Goal: Transaction & Acquisition: Purchase product/service

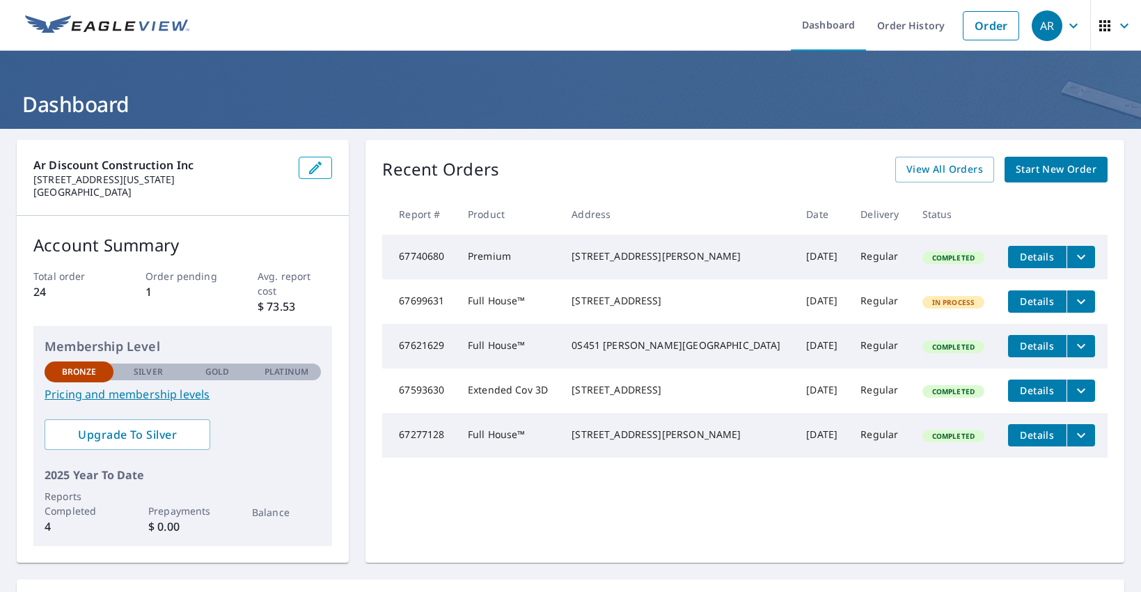
click at [1042, 164] on span "Start New Order" at bounding box center [1056, 169] width 81 height 17
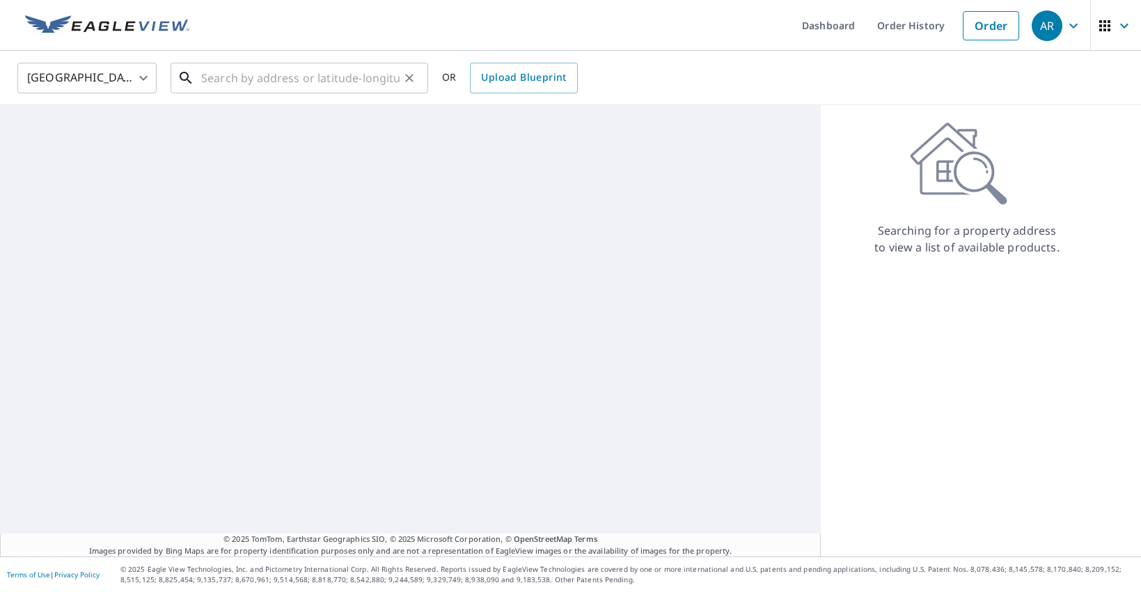
click at [345, 72] on input "text" at bounding box center [300, 77] width 198 height 39
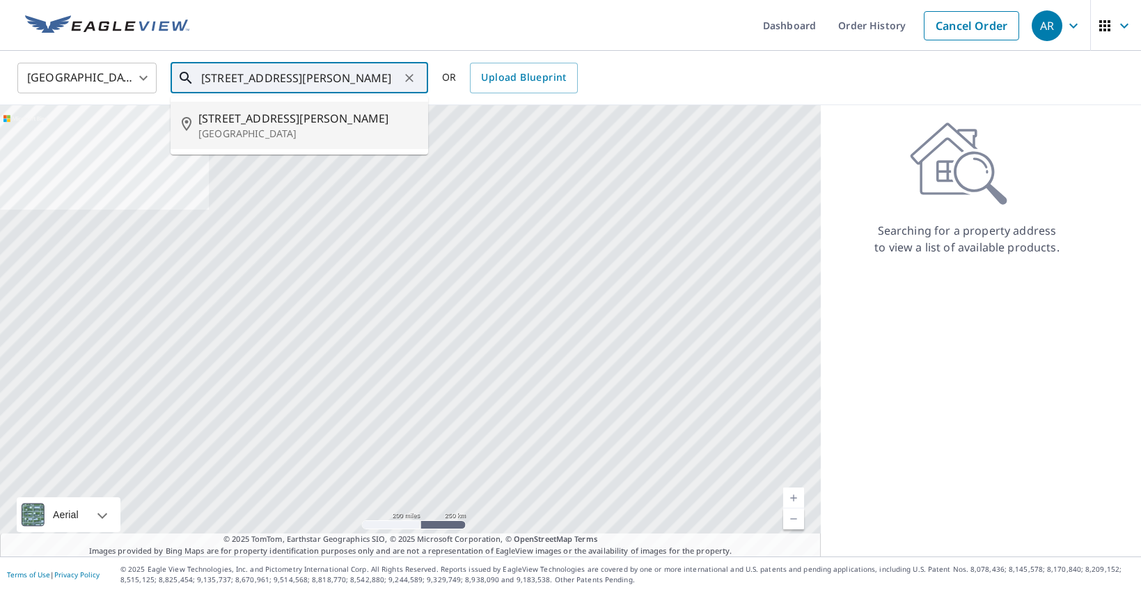
click at [274, 125] on span "[STREET_ADDRESS][PERSON_NAME]" at bounding box center [307, 118] width 219 height 17
type input "[STREET_ADDRESS][PERSON_NAME]"
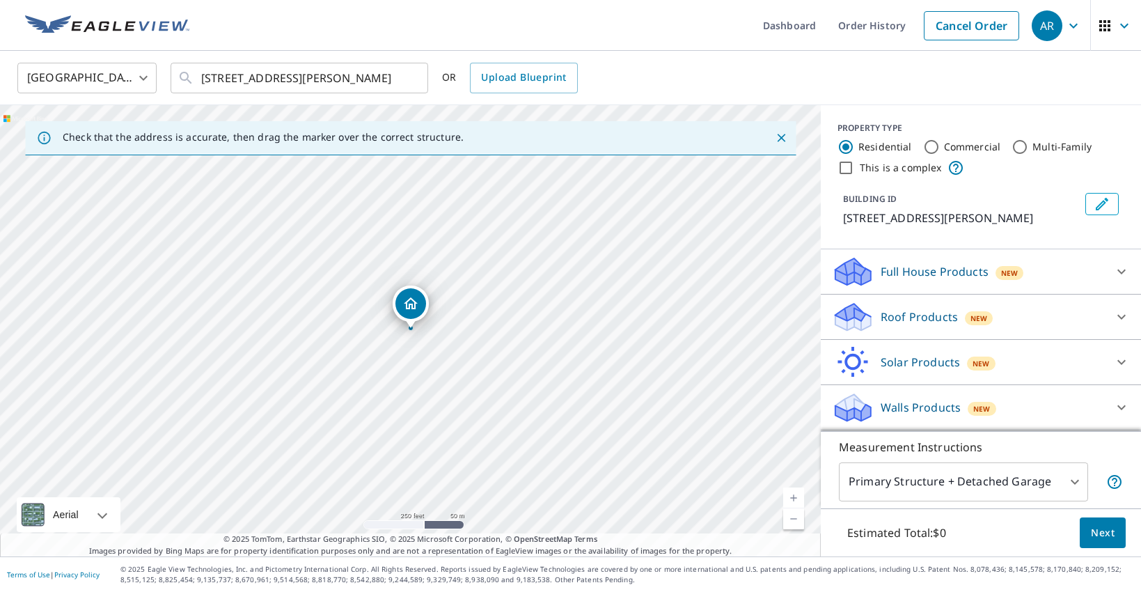
click at [1089, 323] on div "Roof Products New" at bounding box center [968, 317] width 273 height 33
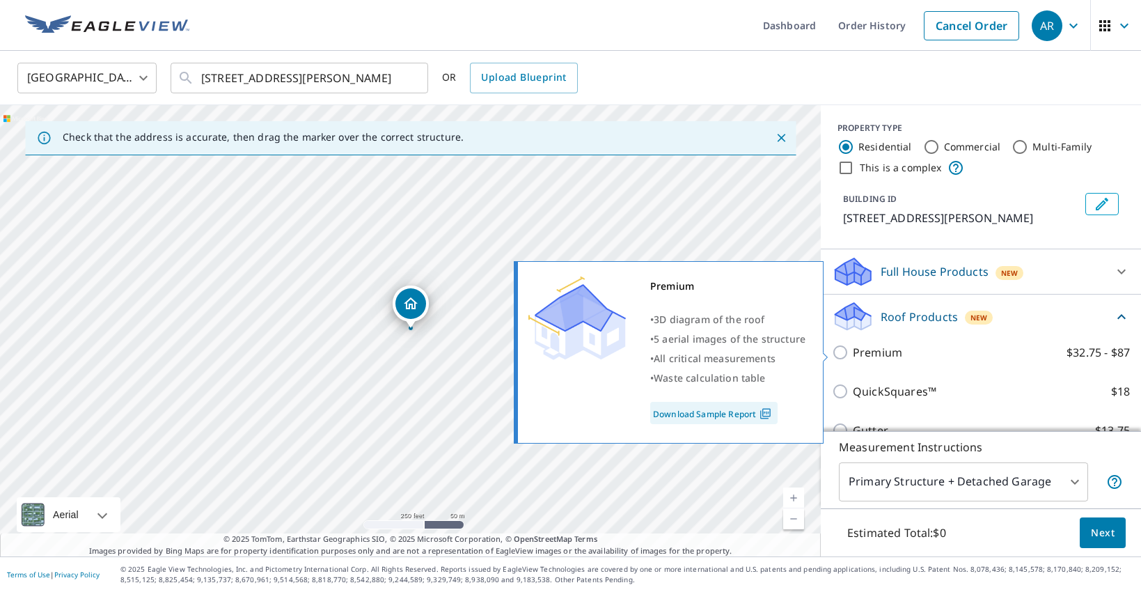
click at [845, 355] on input "Premium $32.75 - $87" at bounding box center [842, 352] width 21 height 17
checkbox input "true"
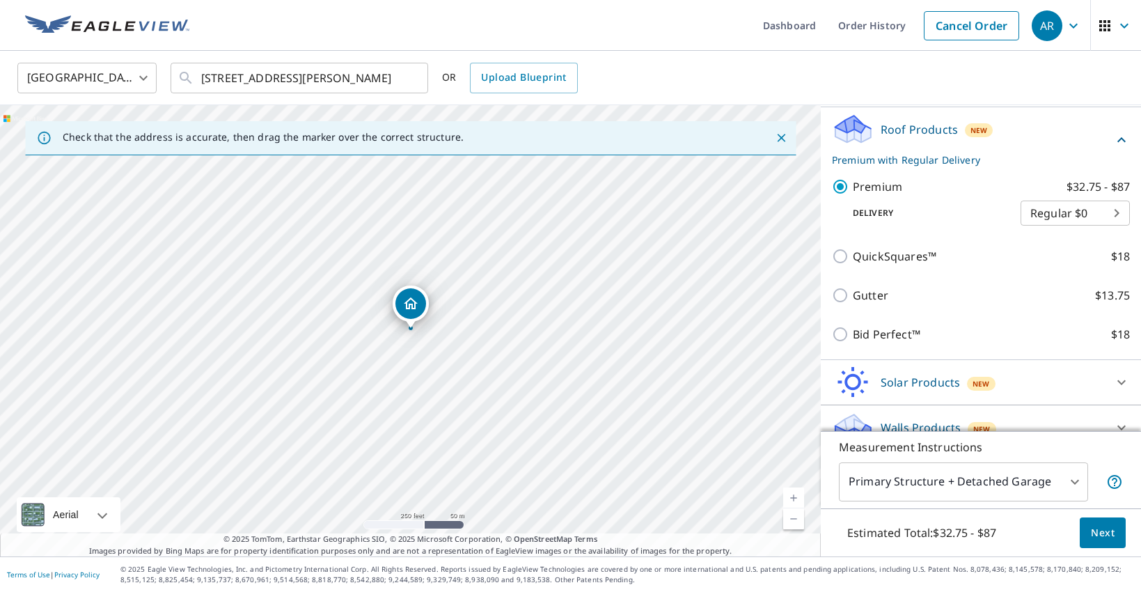
scroll to position [191, 0]
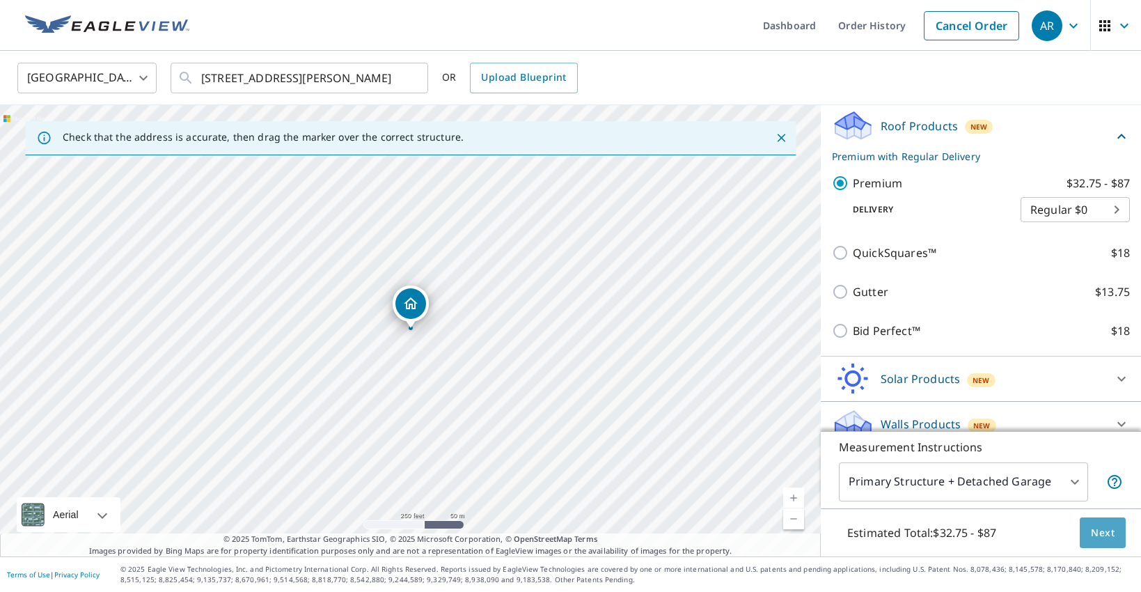
click at [1101, 532] on span "Next" at bounding box center [1103, 532] width 24 height 17
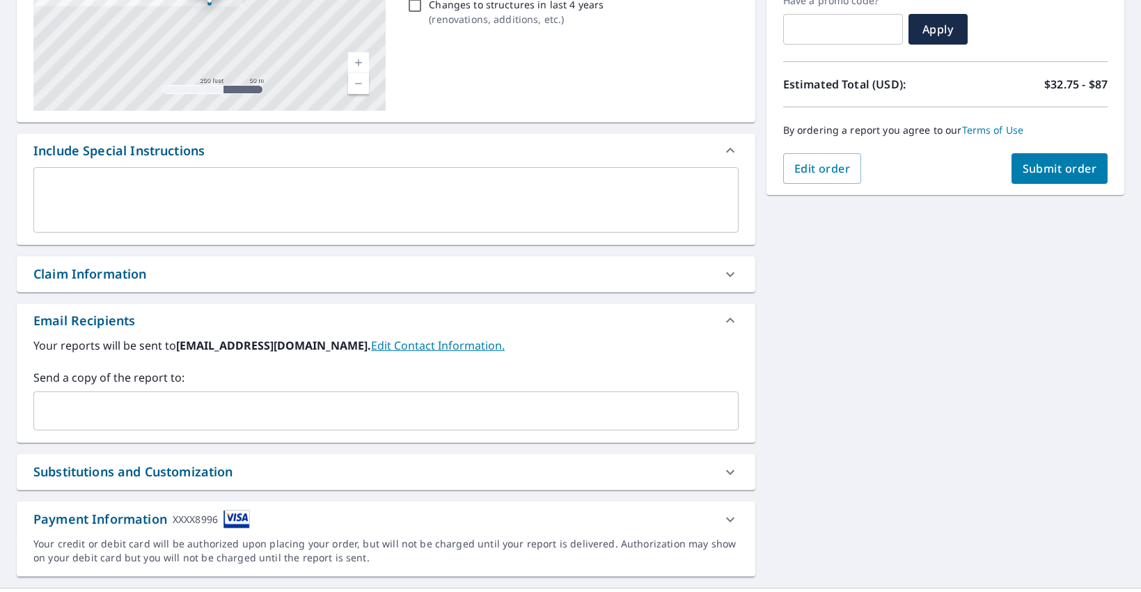
scroll to position [260, 0]
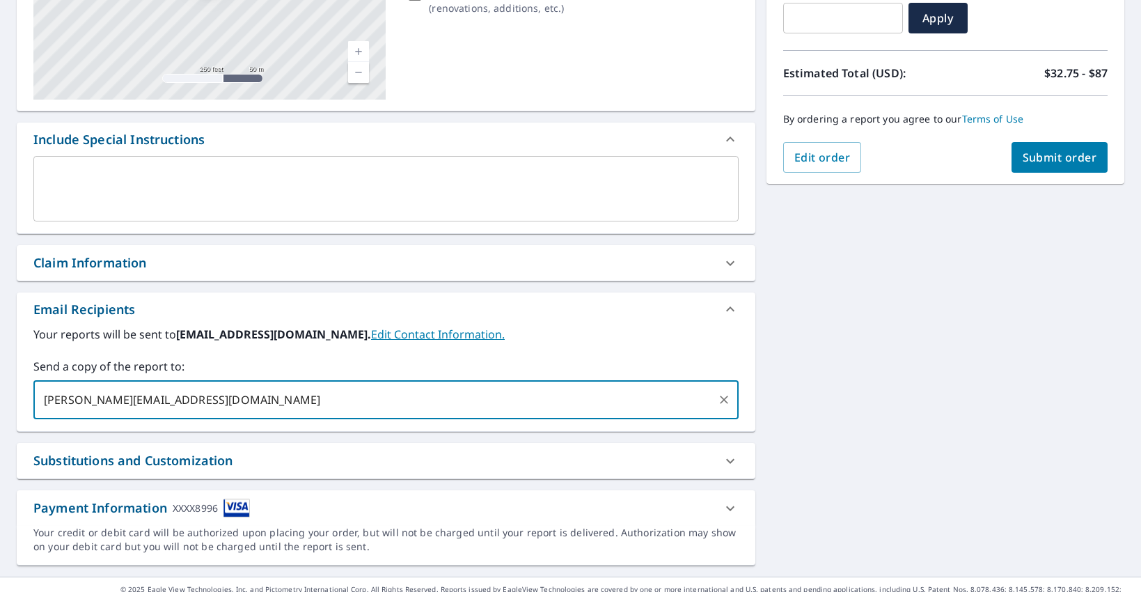
type input "[PERSON_NAME][EMAIL_ADDRESS][DOMAIN_NAME]"
click at [301, 404] on input "[PERSON_NAME][EMAIL_ADDRESS][DOMAIN_NAME]" at bounding box center [376, 399] width 672 height 26
paste input "[EMAIL_ADDRESS][DOMAIN_NAME]"
type input "[EMAIL_ADDRESS][DOMAIN_NAME]"
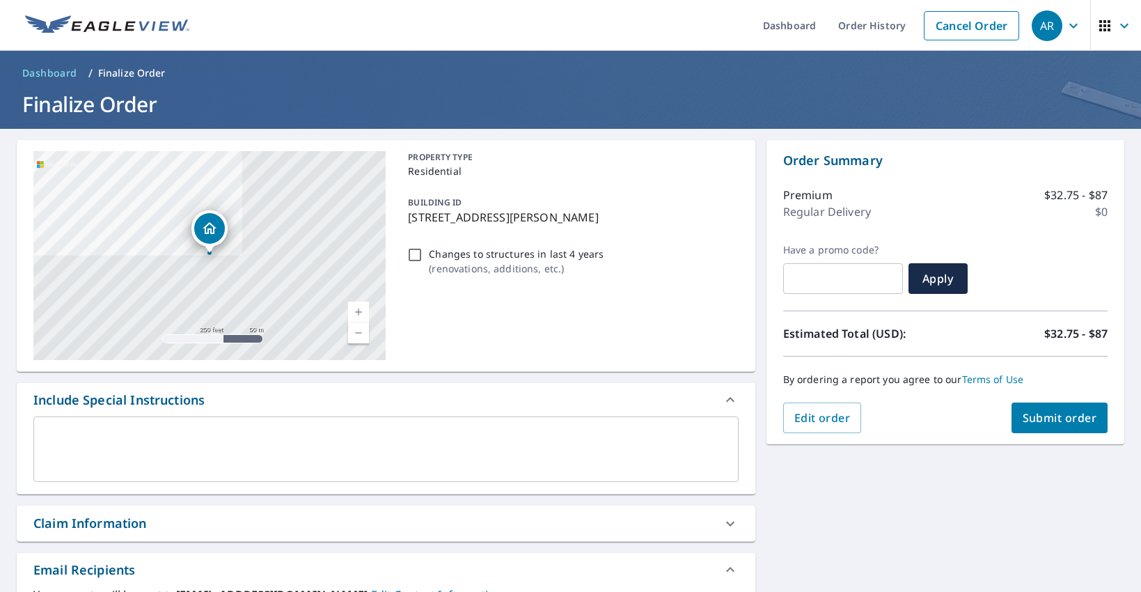
scroll to position [0, 0]
click at [1038, 425] on button "Submit order" at bounding box center [1059, 417] width 97 height 31
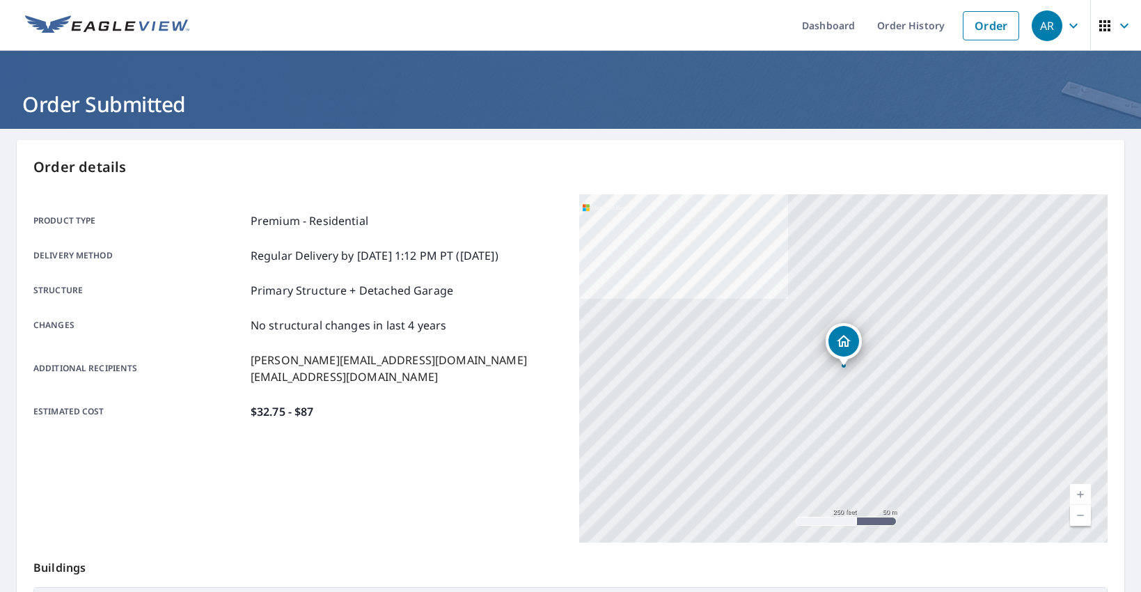
click at [127, 28] on img at bounding box center [107, 25] width 164 height 21
